Goal: Complete application form

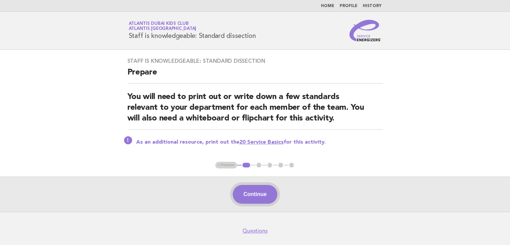
click at [239, 187] on button "Continue" at bounding box center [255, 194] width 45 height 19
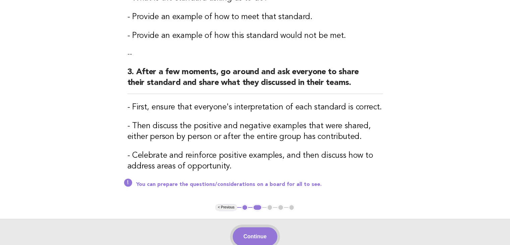
click at [246, 235] on button "Continue" at bounding box center [255, 236] width 45 height 19
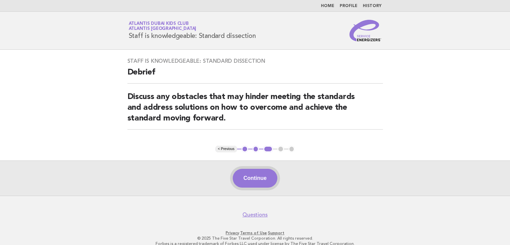
click at [264, 179] on button "Continue" at bounding box center [255, 178] width 45 height 19
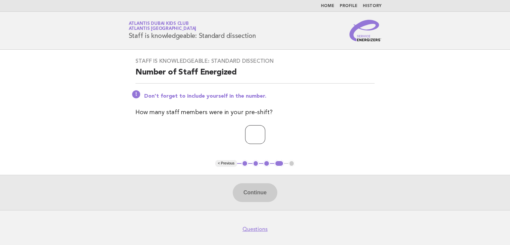
click at [247, 134] on input "number" at bounding box center [255, 134] width 20 height 19
type input "*"
click at [247, 191] on button "Continue" at bounding box center [255, 192] width 45 height 19
